Goal: Task Accomplishment & Management: Manage account settings

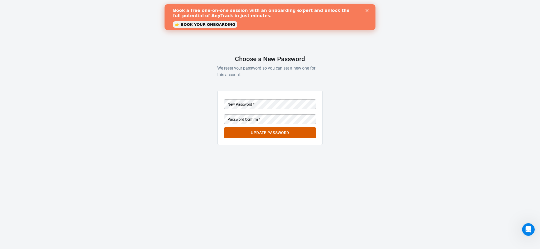
click at [229, 79] on div "AnyTrack Choose a New Password We reset your password so you can set a new one …" at bounding box center [269, 85] width 105 height 170
click at [221, 110] on div "New Password   * New Password   * Password Confirm   * Password Confirm   * Upd…" at bounding box center [269, 118] width 105 height 54
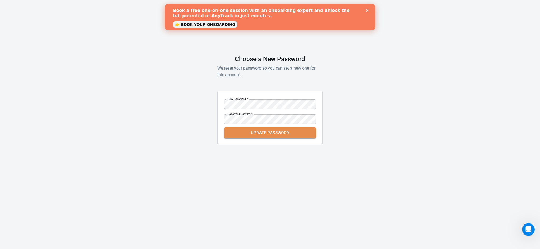
click at [250, 131] on button "Update Password" at bounding box center [270, 132] width 92 height 11
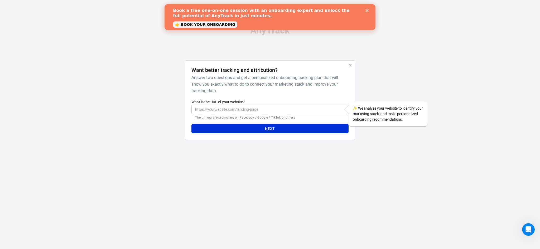
click at [263, 91] on h6 "Answer two questions and get a personalized onboarding tracking plan that will …" at bounding box center [268, 84] width 155 height 20
click at [368, 11] on polygon "Close" at bounding box center [366, 10] width 3 height 3
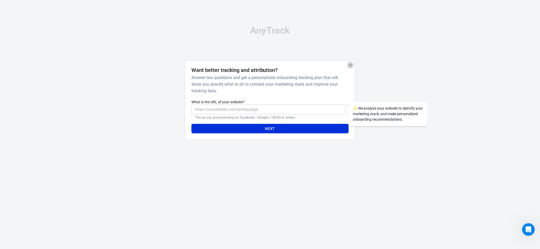
click at [350, 65] on icon "button" at bounding box center [350, 65] width 2 height 2
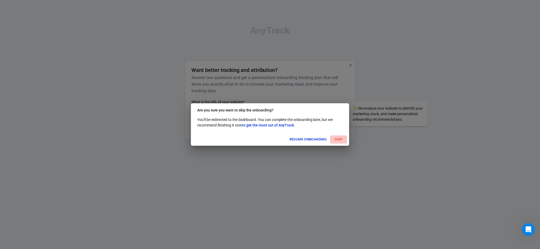
click at [336, 141] on button "Skip" at bounding box center [338, 139] width 17 height 8
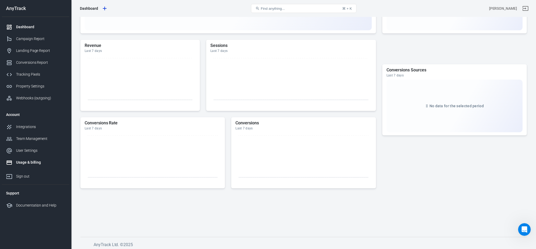
scroll to position [178, 0]
